Goal: Task Accomplishment & Management: Use online tool/utility

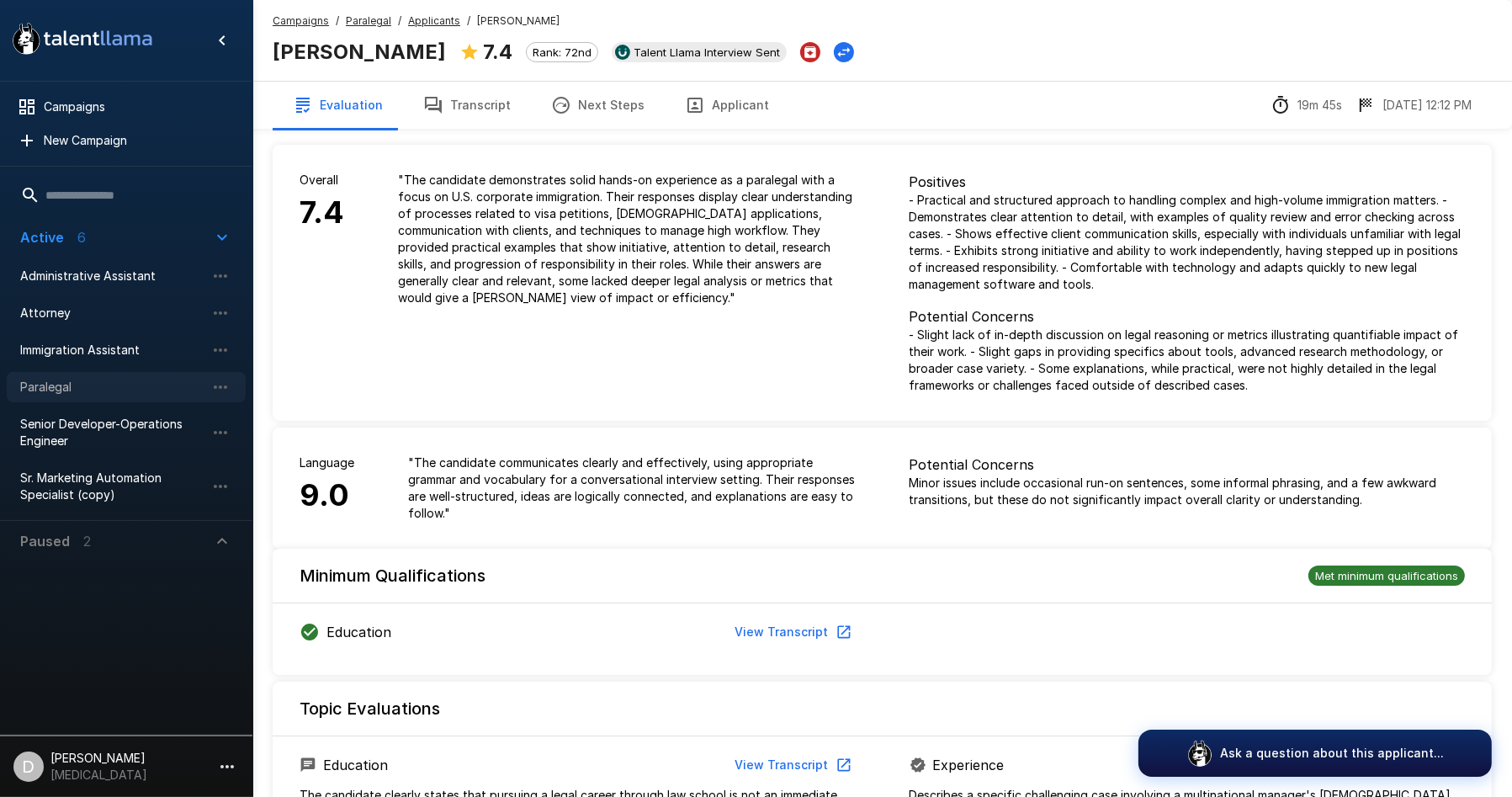
click at [175, 389] on span "Paralegal" at bounding box center [113, 386] width 185 height 17
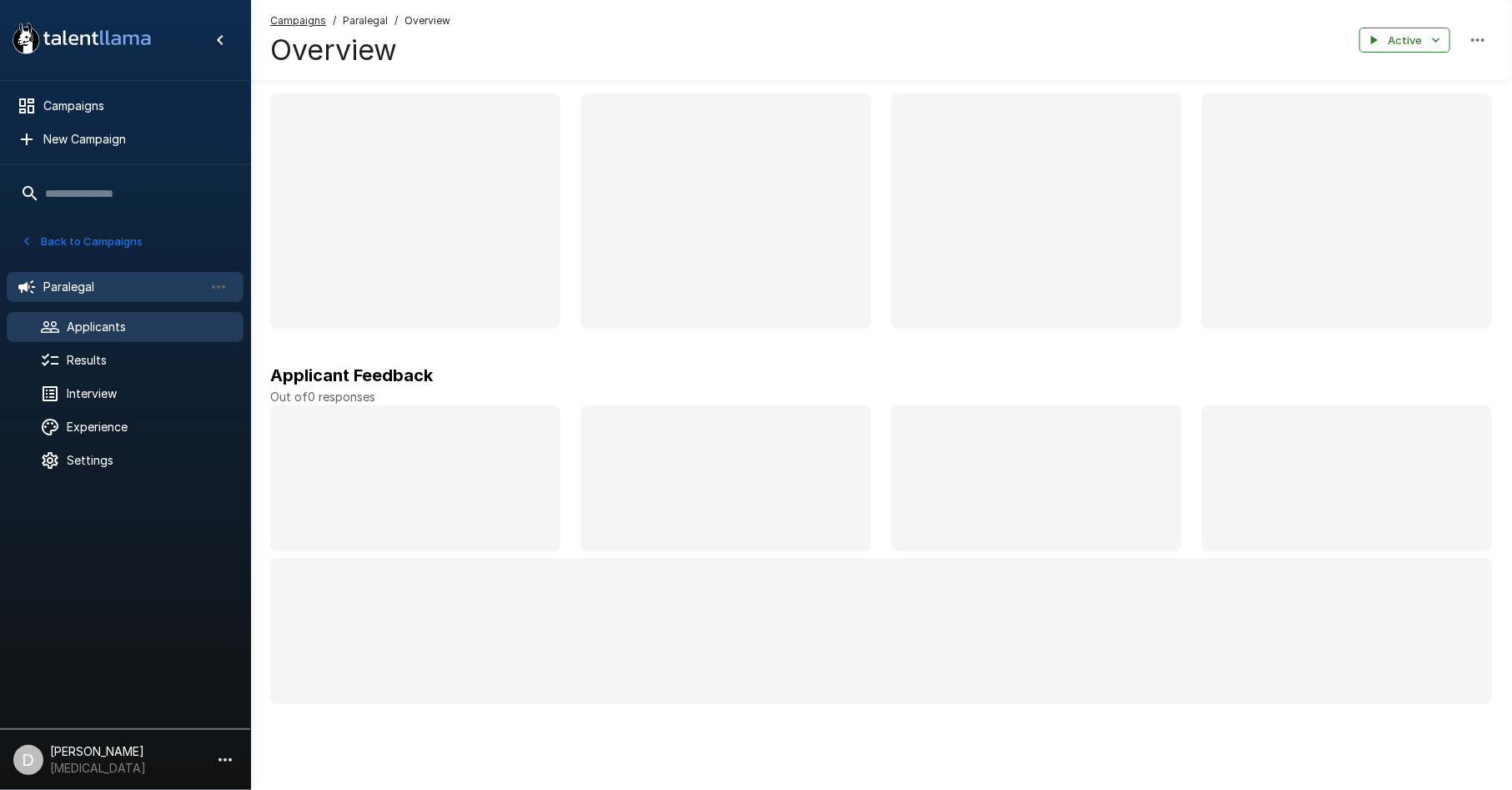
click at [146, 329] on span "Applicants" at bounding box center [148, 326] width 163 height 17
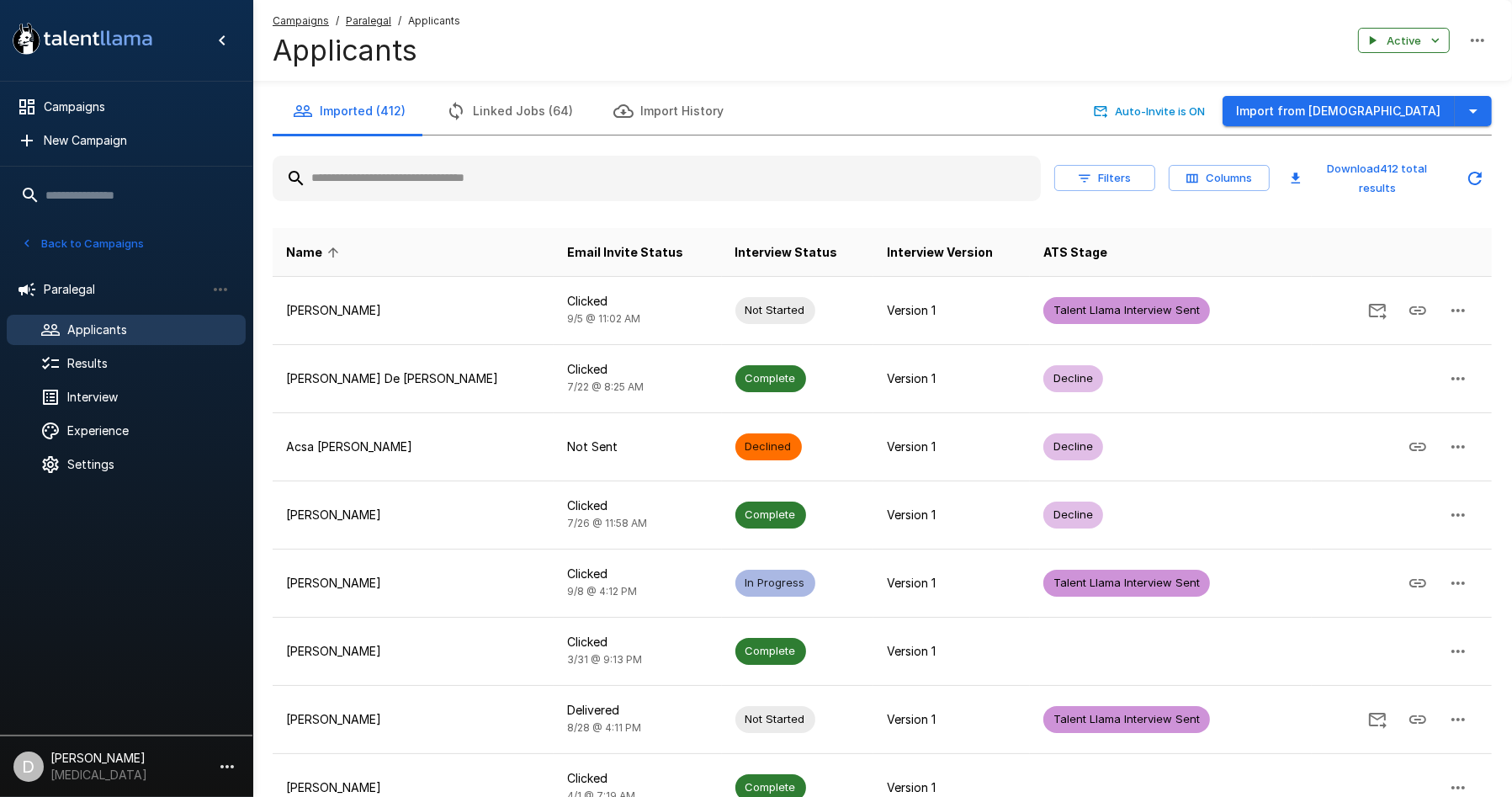
click at [465, 184] on input "text" at bounding box center [656, 178] width 768 height 30
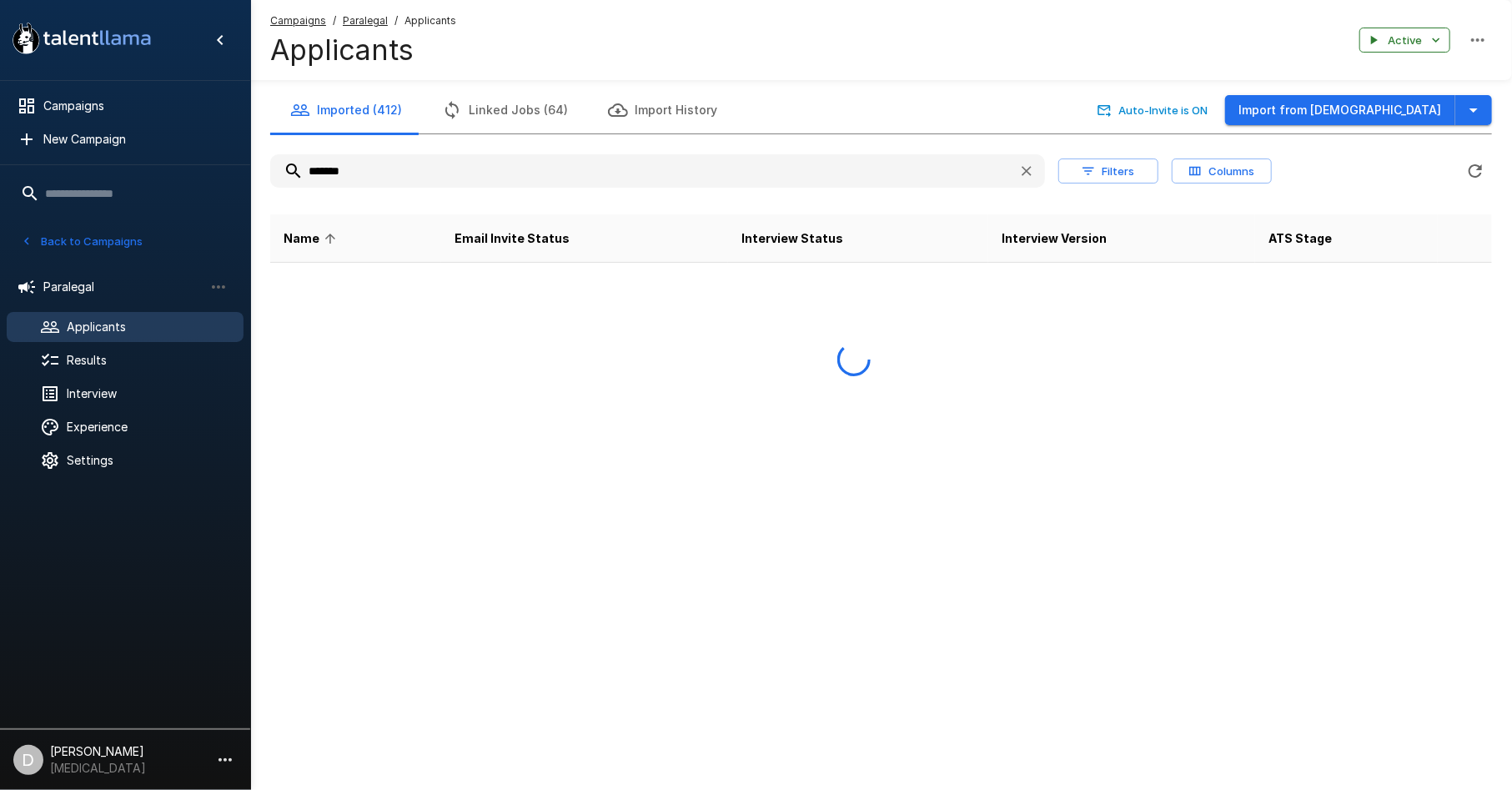
type input "*******"
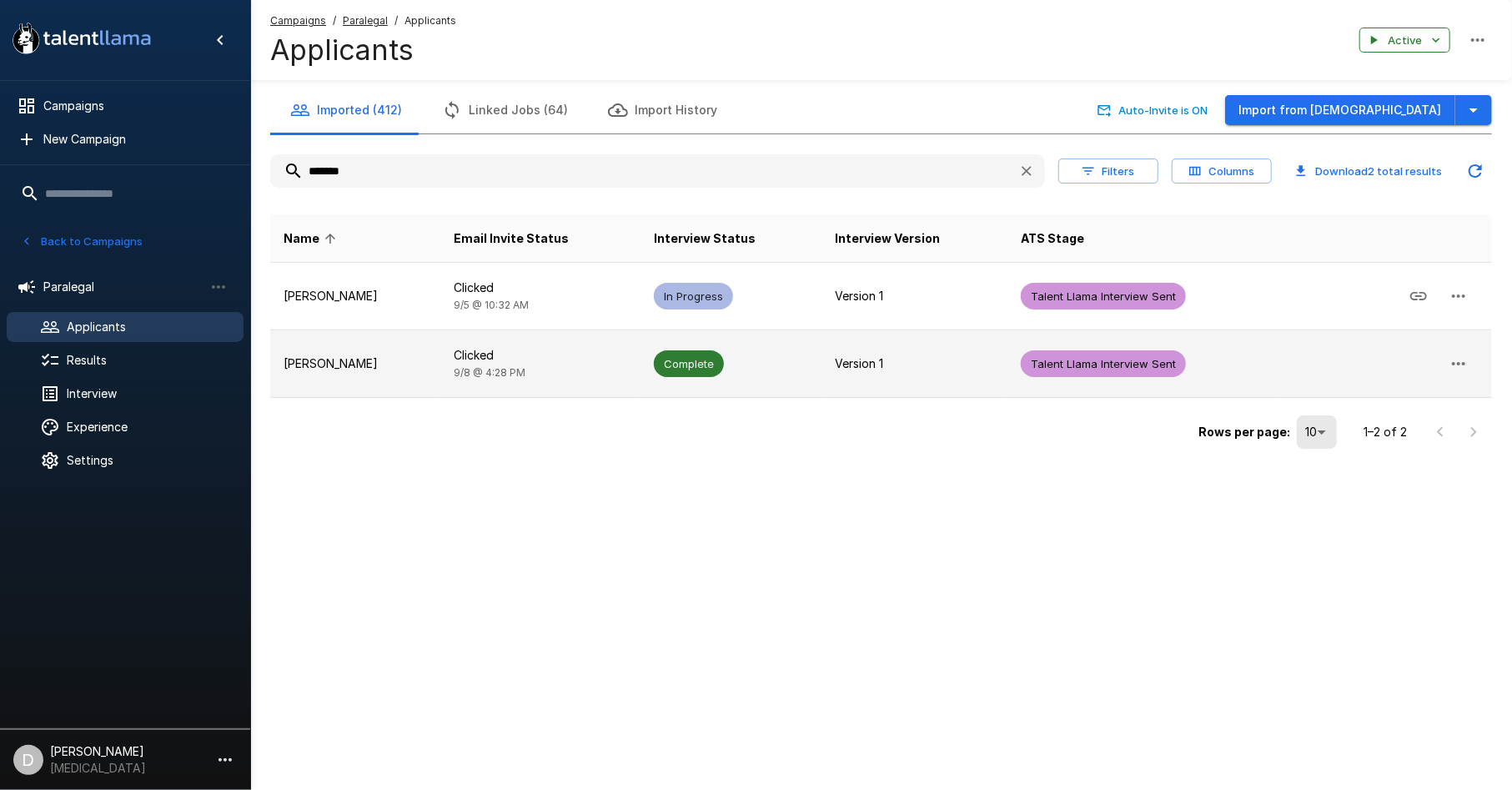
click at [358, 368] on p "[PERSON_NAME]" at bounding box center [355, 363] width 143 height 17
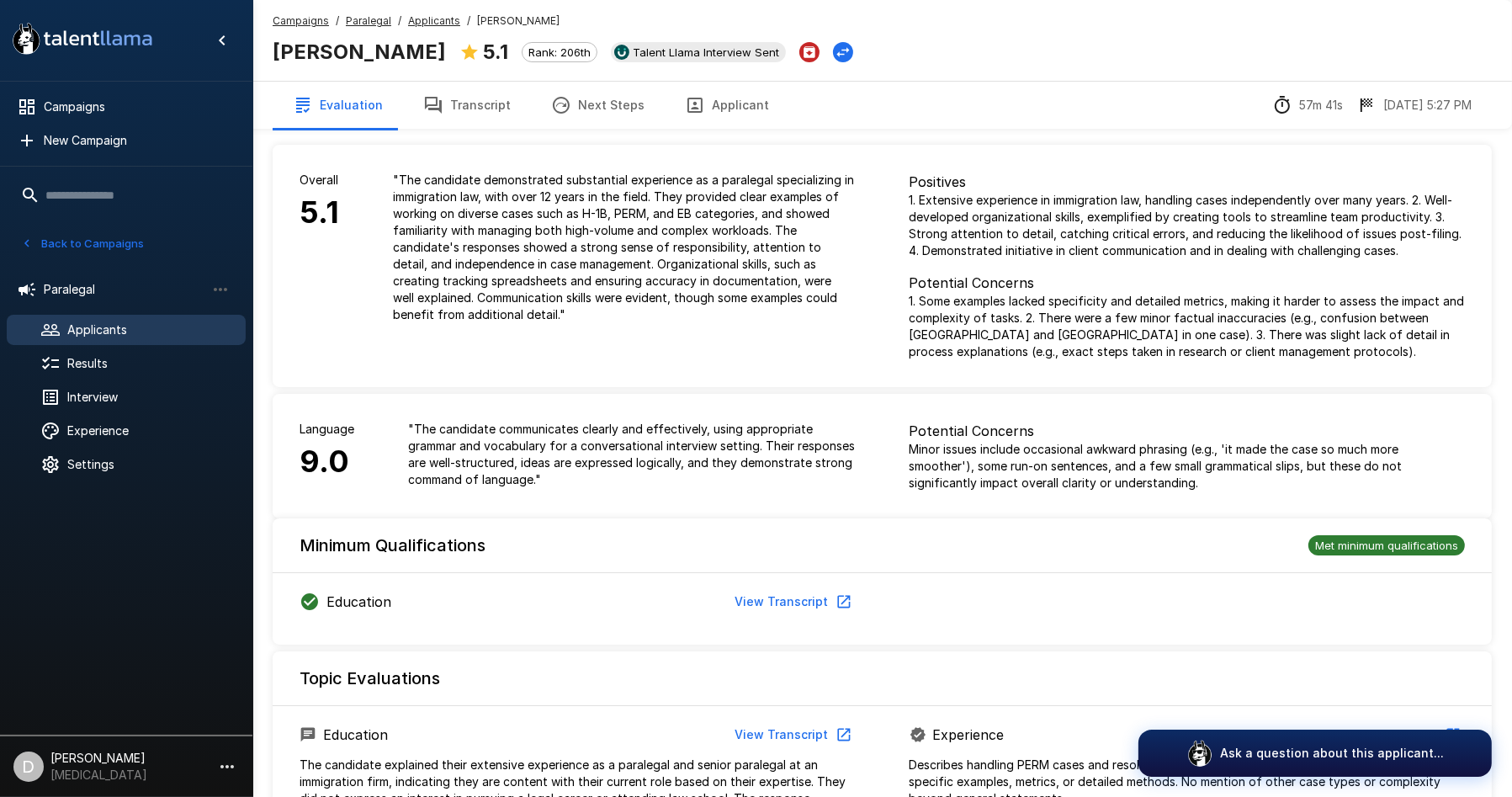
click at [473, 105] on button "Transcript" at bounding box center [466, 105] width 128 height 47
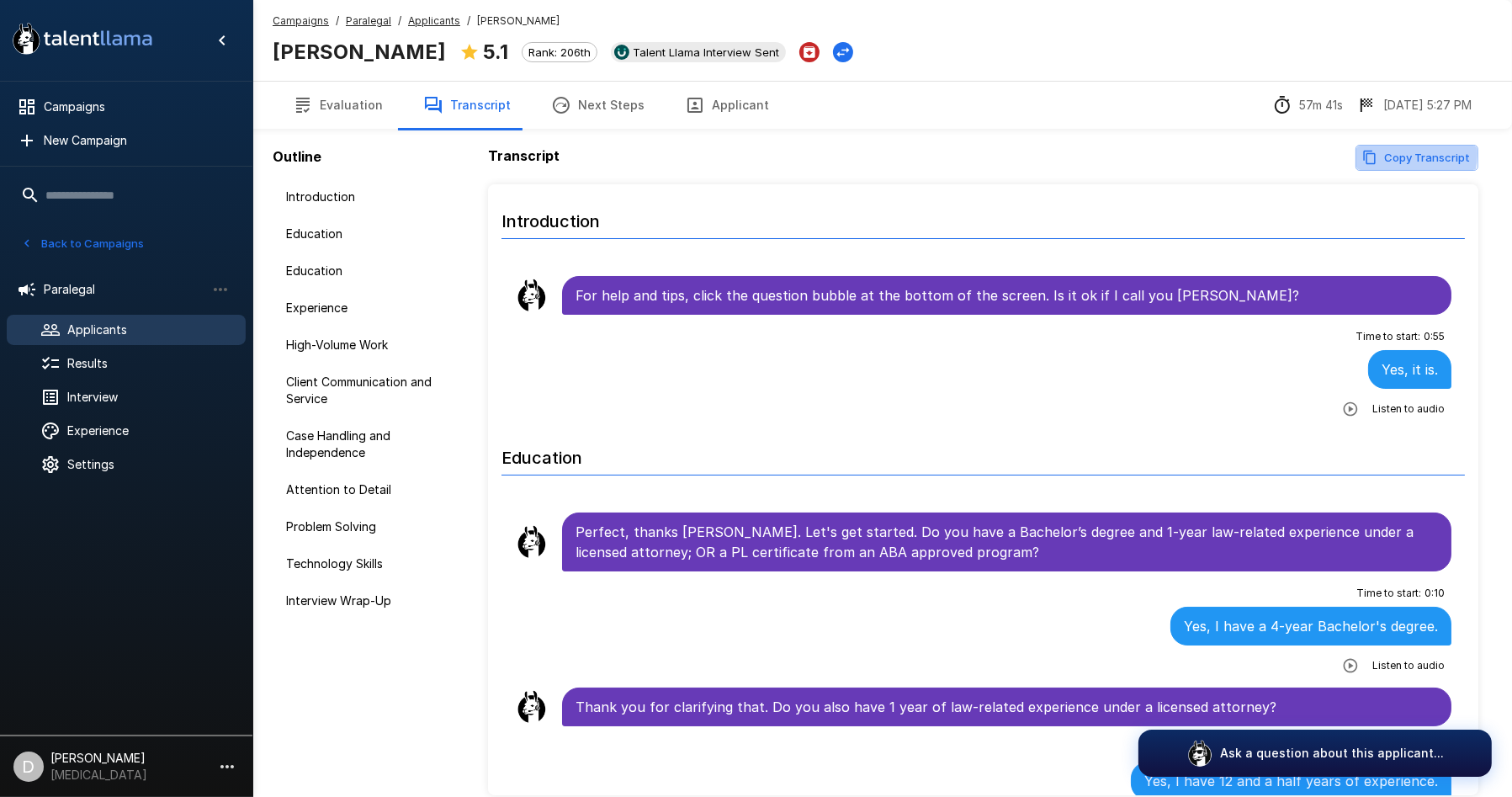
click at [1392, 153] on button "Copy Transcript" at bounding box center [1416, 158] width 123 height 26
